Goal: Ask a question: Seek information or help from site administrators or community

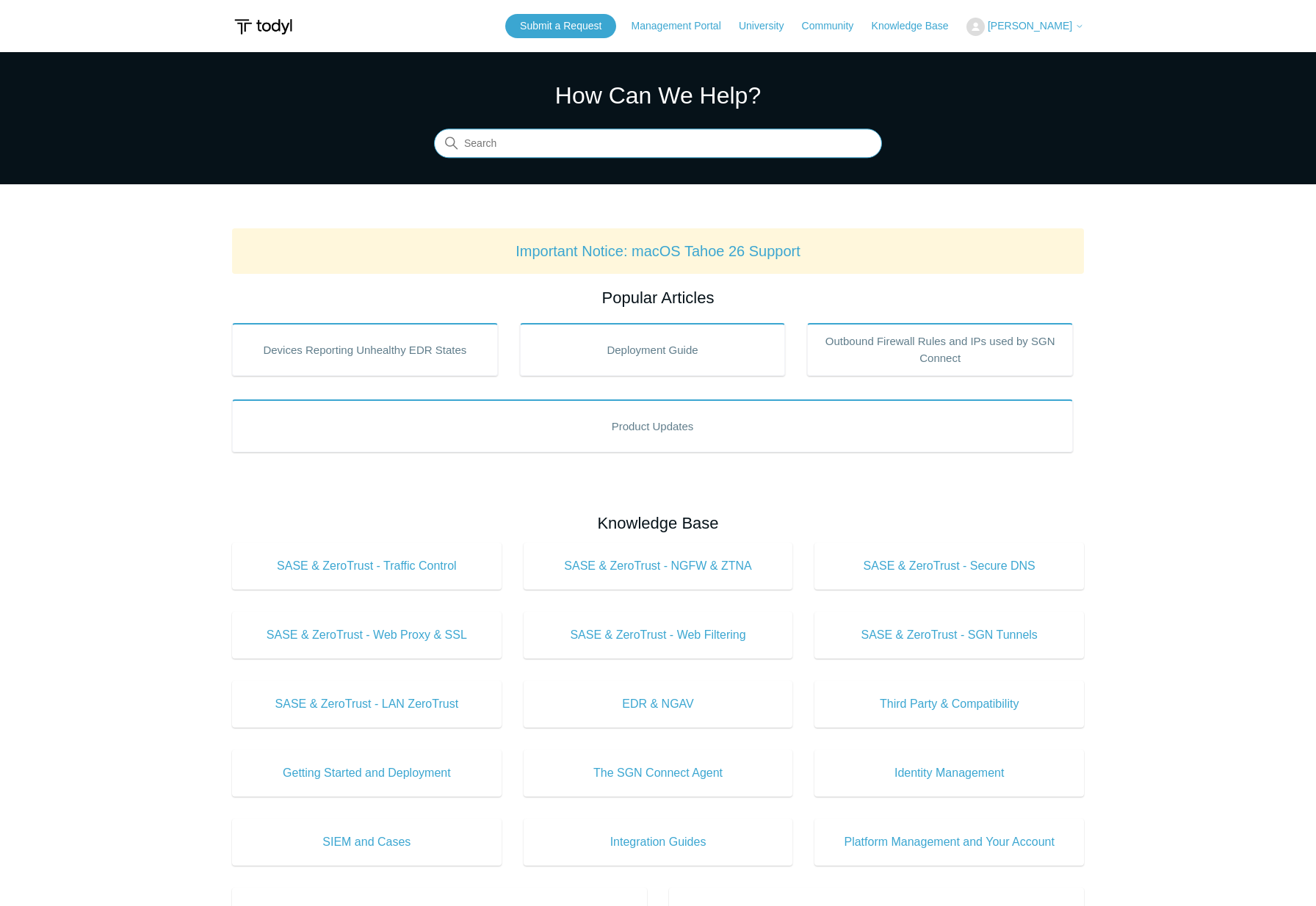
click at [682, 140] on input "Search" at bounding box center [658, 144] width 448 height 29
type input "SGN connected, but not connecting to other computers"
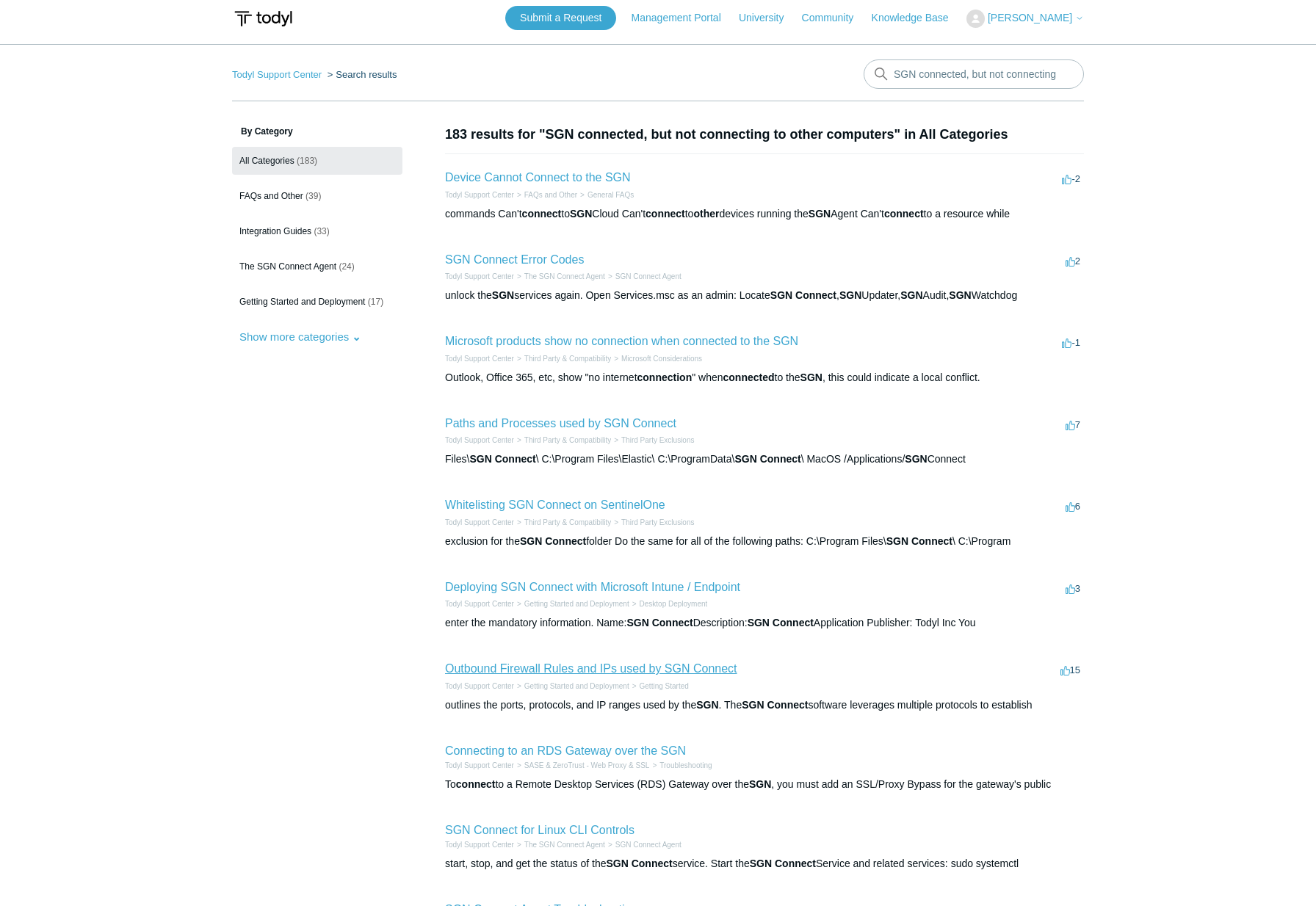
scroll to position [9, 0]
click at [616, 22] on link "Submit a Request" at bounding box center [560, 17] width 111 height 24
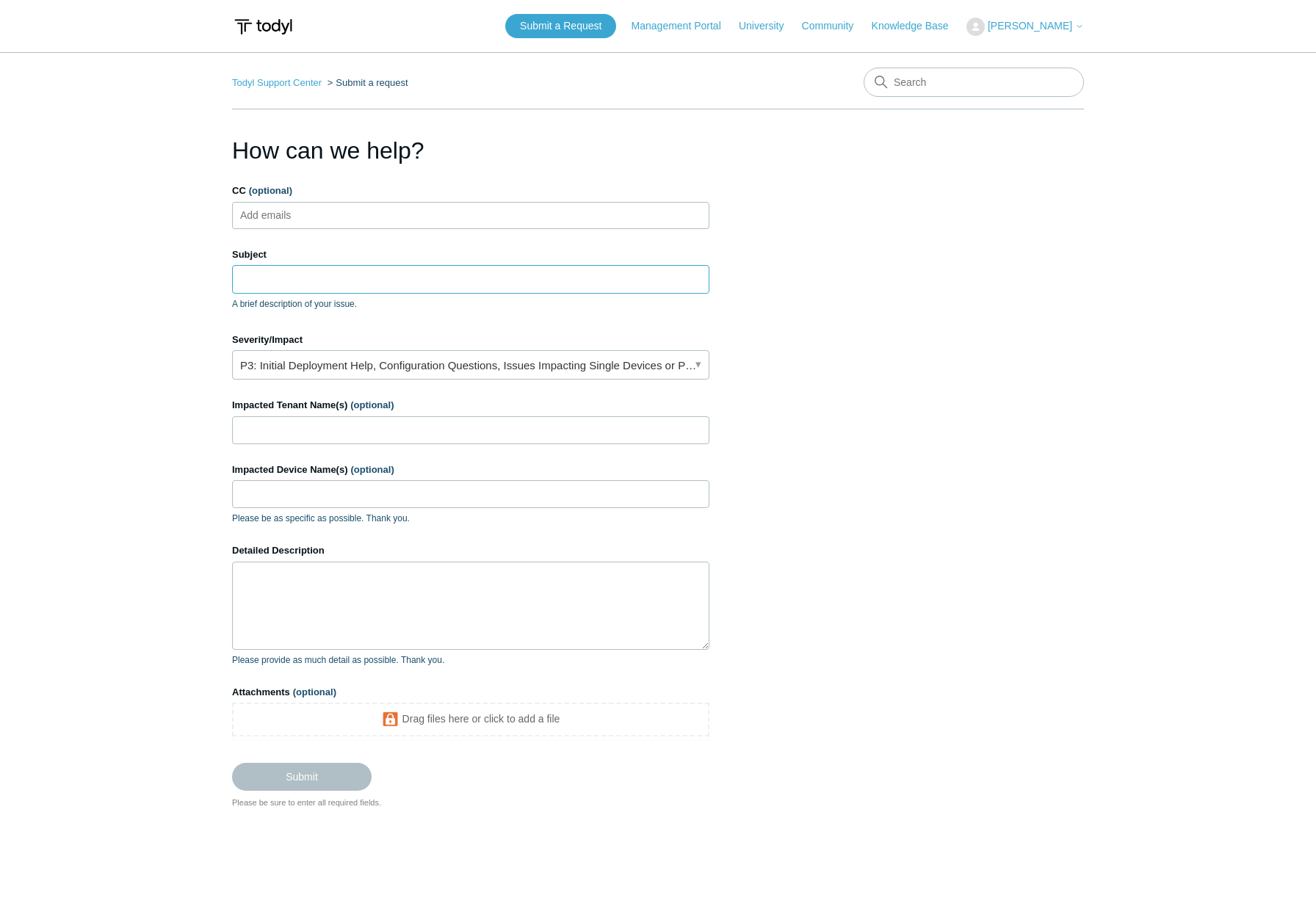
click at [314, 285] on input "Subject" at bounding box center [470, 278] width 477 height 28
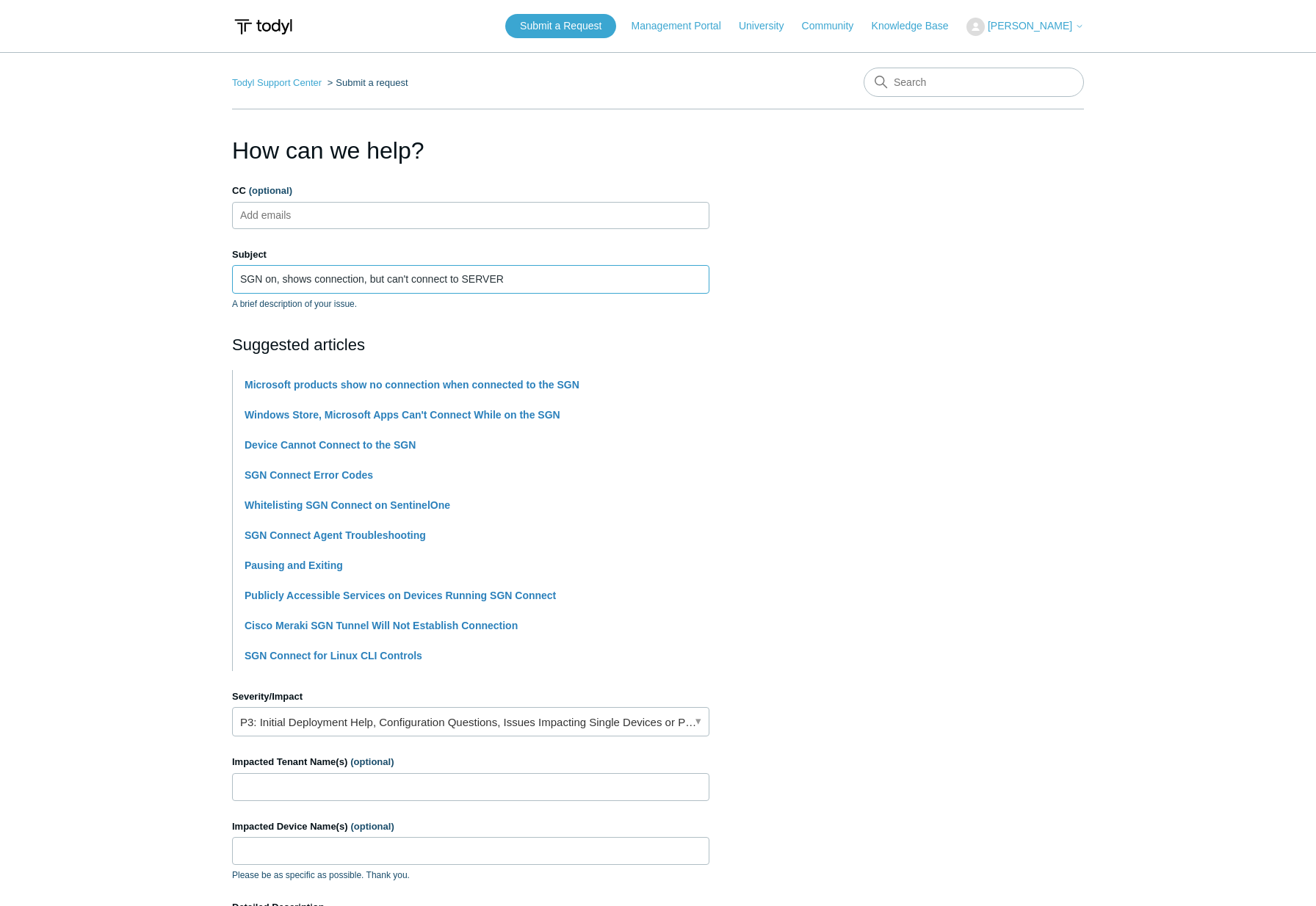
type input "SGN on, shows connection, but can't connect to SERVER"
click at [342, 796] on input "Impacted Tenant Name(s) (optional)" at bounding box center [470, 787] width 477 height 28
click at [446, 727] on link "P3: Initial Deployment Help, Configuration Questions, Issues Impacting Single D…" at bounding box center [470, 722] width 477 height 29
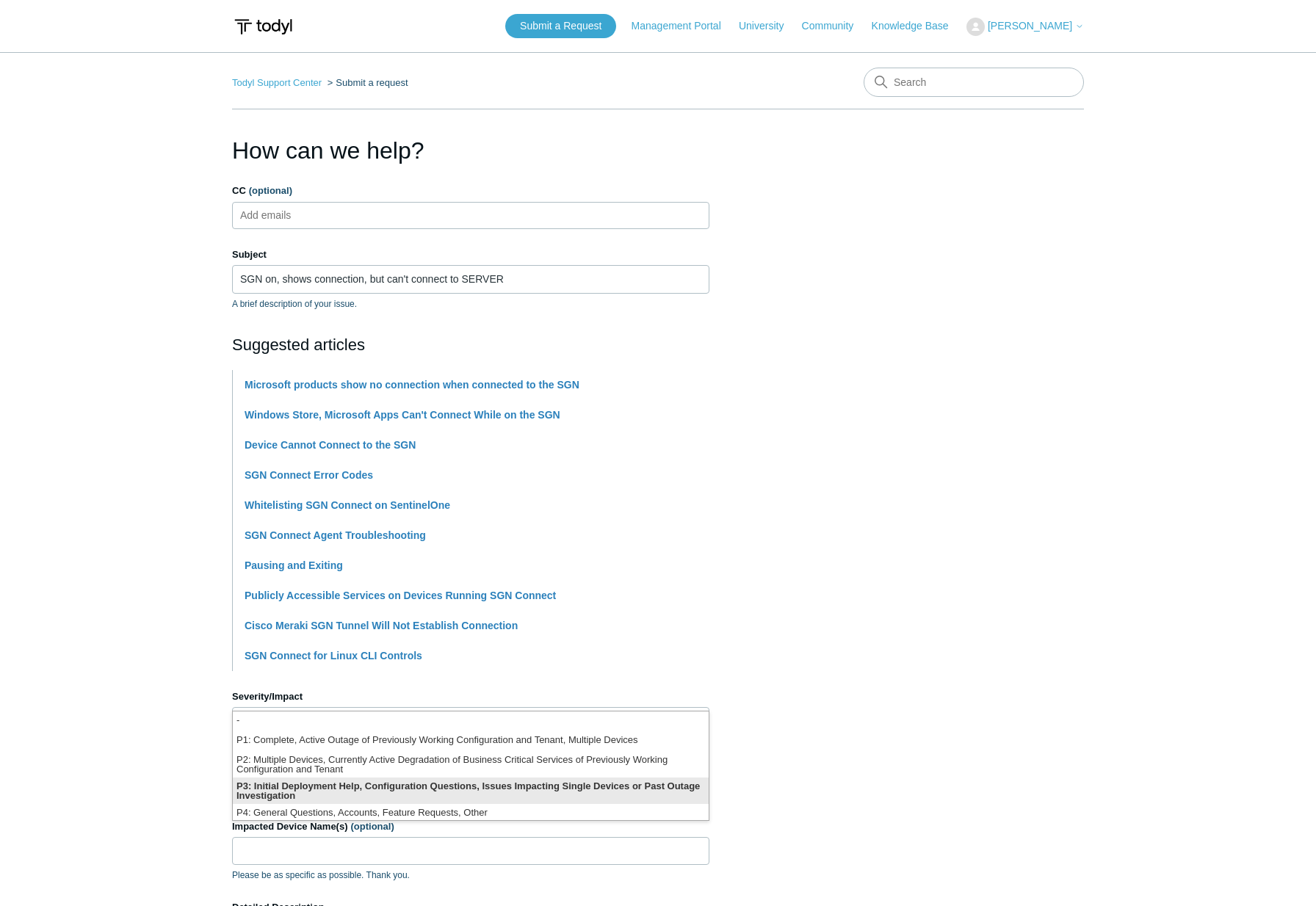
click at [433, 795] on li "P3: Initial Deployment Help, Configuration Questions, Issues Impacting Single D…" at bounding box center [471, 790] width 476 height 27
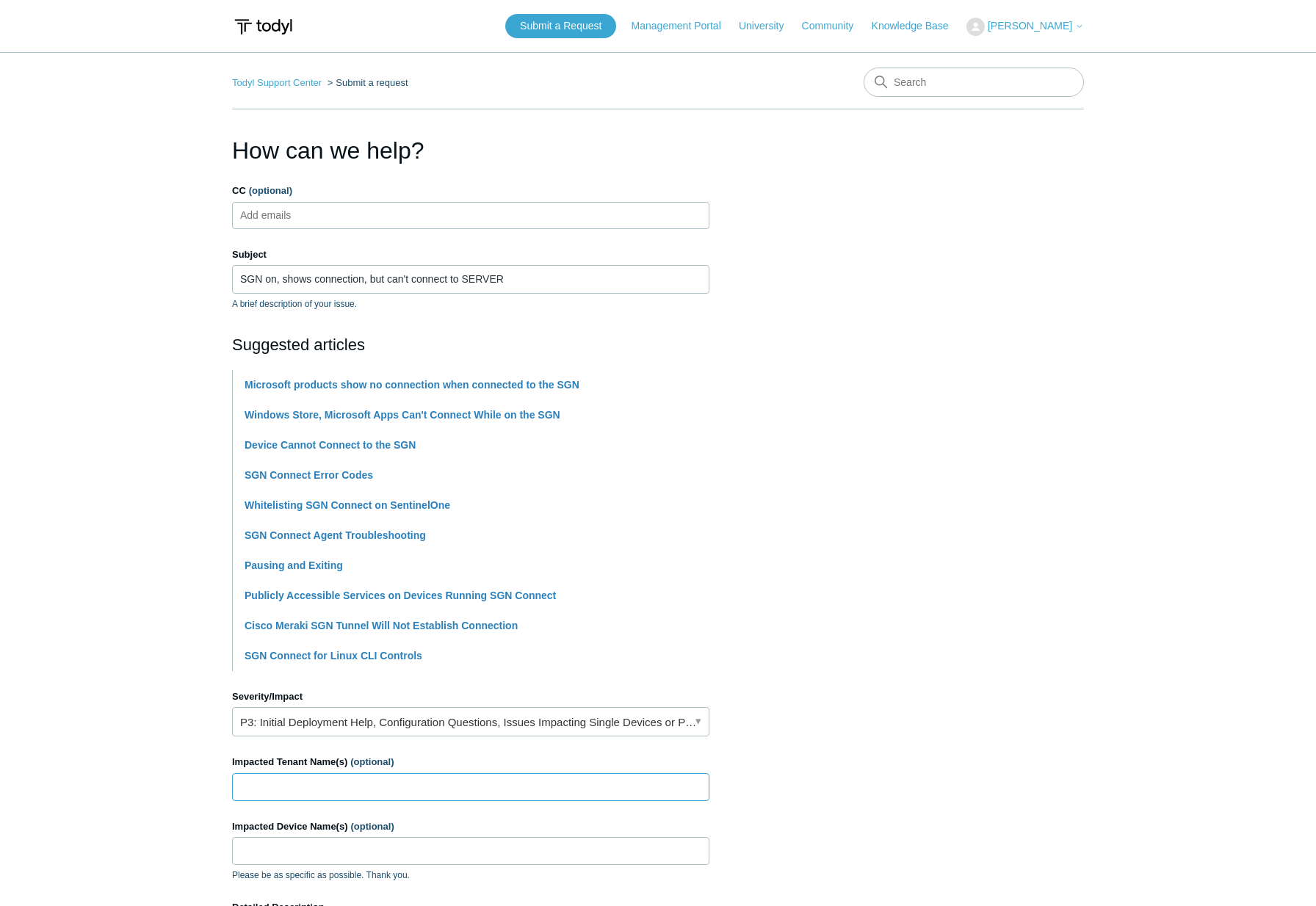
click at [417, 792] on input "Impacted Tenant Name(s) (optional)" at bounding box center [470, 787] width 477 height 28
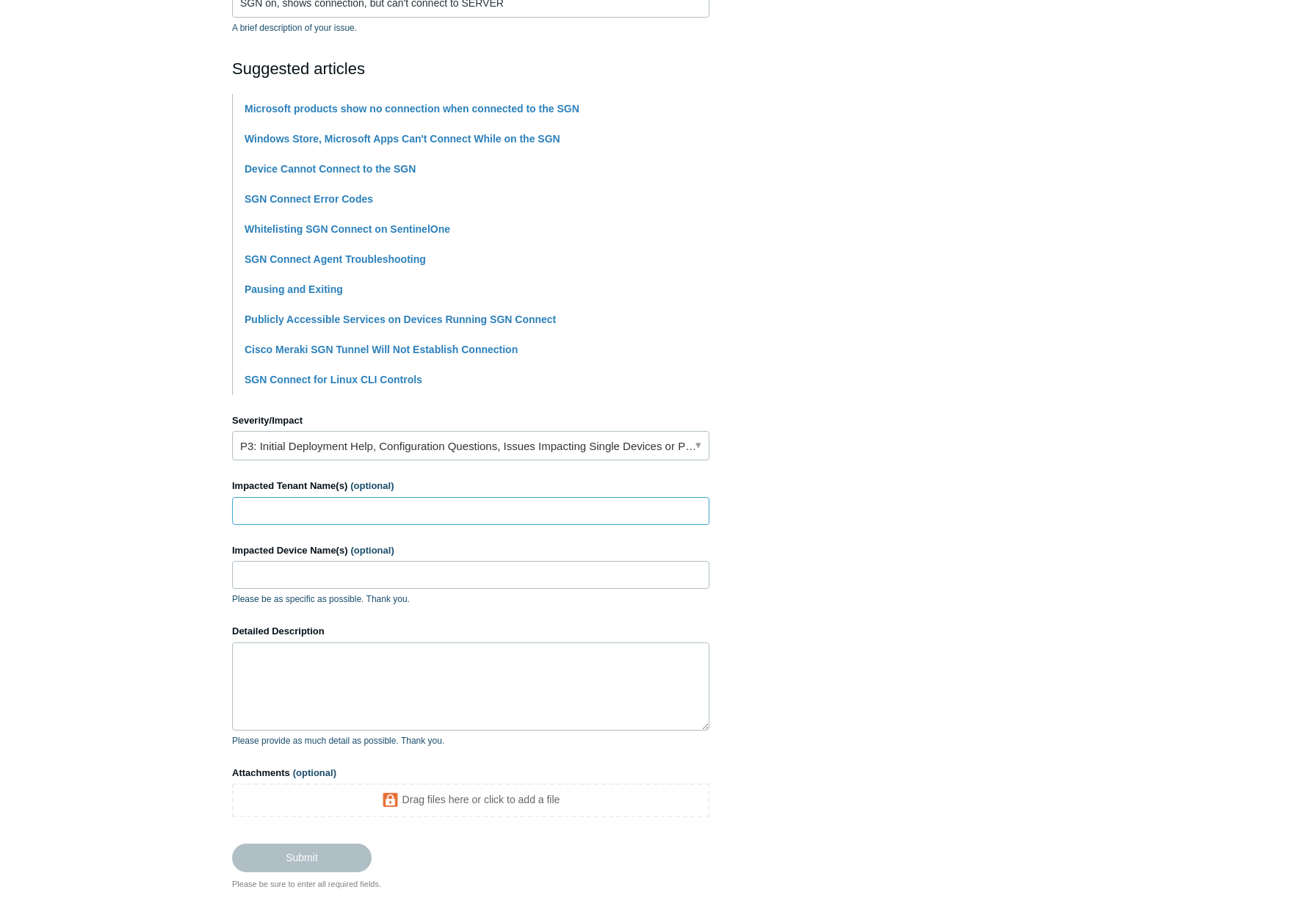
scroll to position [310, 0]
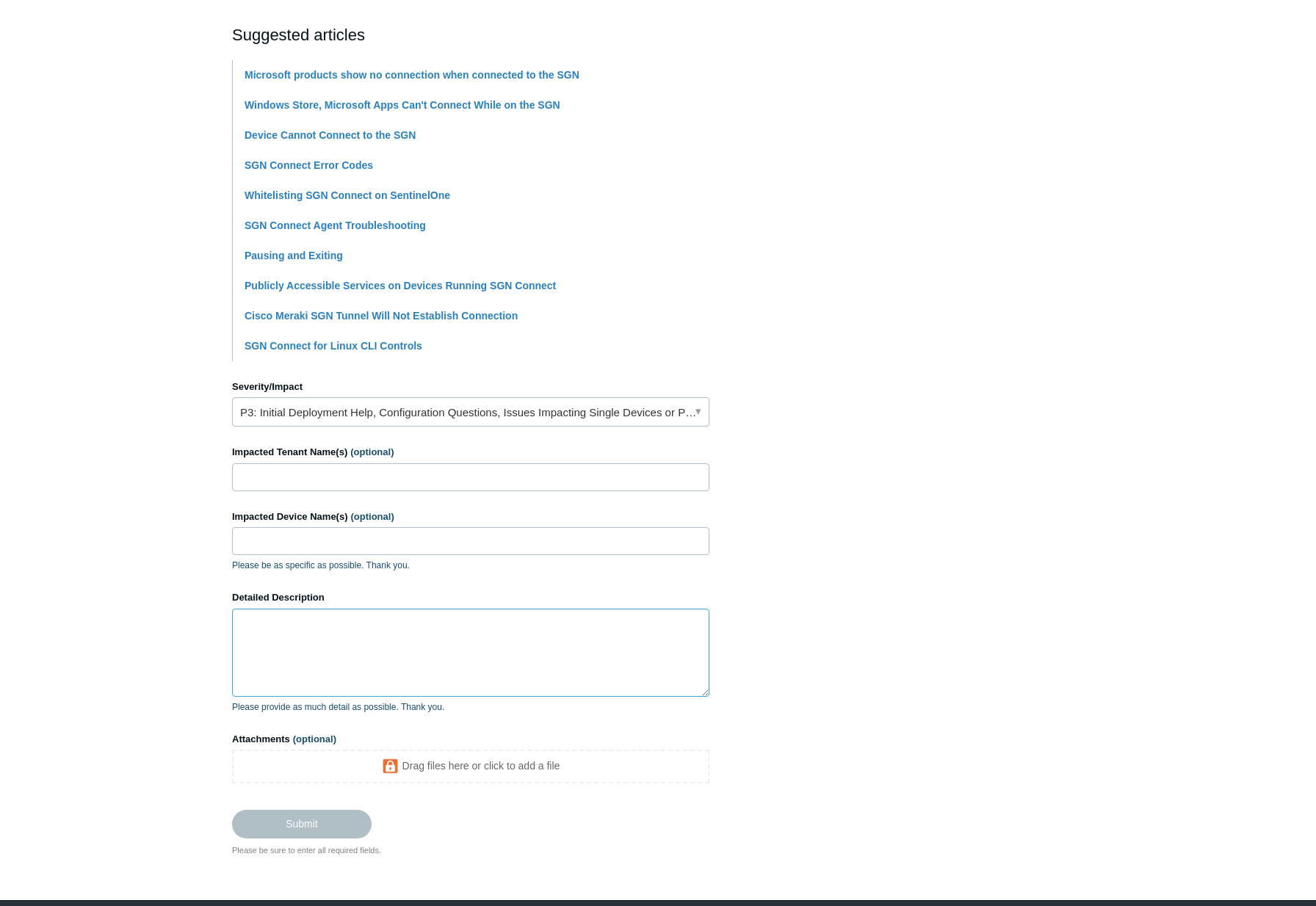
click at [293, 645] on textarea "Detailed Description" at bounding box center [470, 653] width 477 height 88
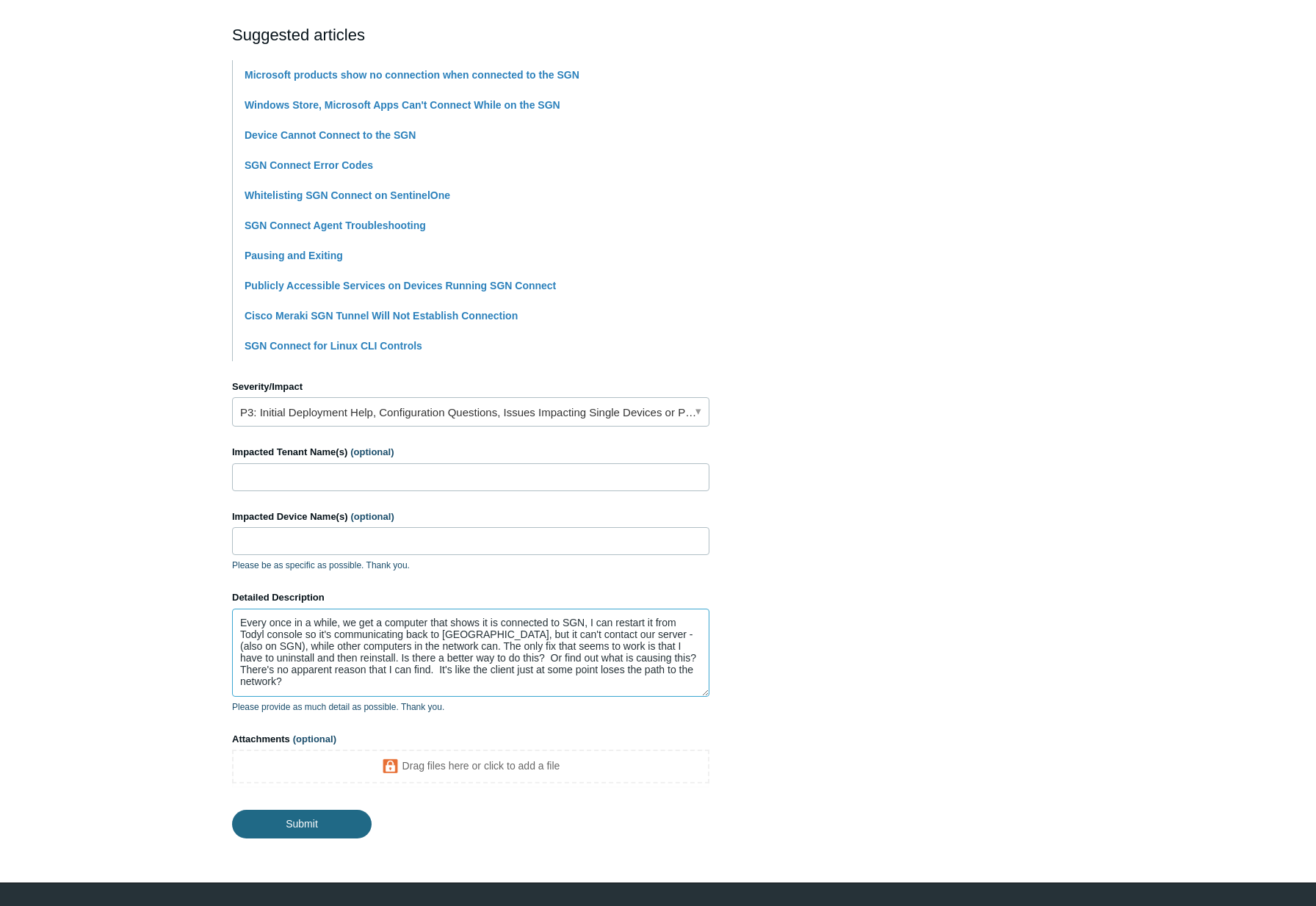
type textarea "Every once in a while, we get a computer that shows it is connected to SGN, I c…"
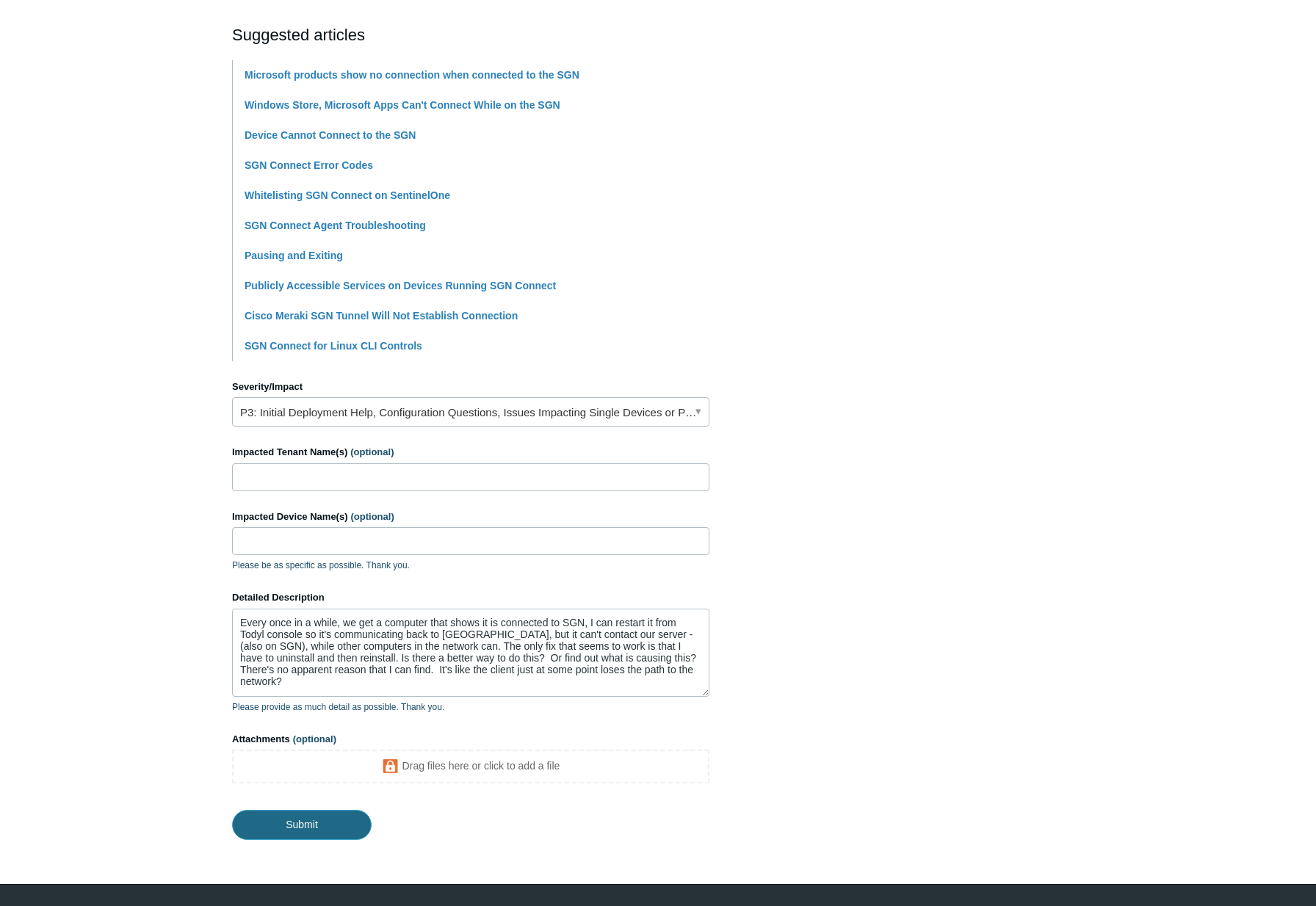
click at [306, 834] on input "Submit" at bounding box center [302, 825] width 140 height 29
